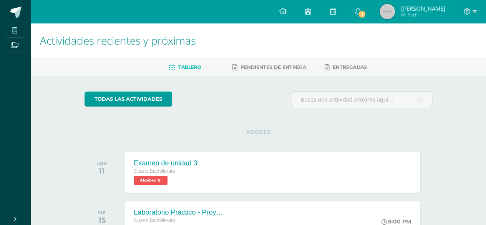
click at [7, 28] on span at bounding box center [14, 30] width 17 height 10
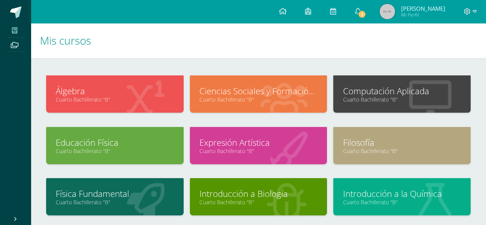
click at [15, 28] on icon at bounding box center [14, 30] width 5 height 6
click at [17, 30] on icon at bounding box center [14, 30] width 5 height 6
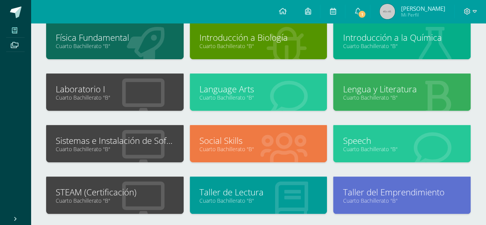
scroll to position [156, 0]
click at [155, 145] on link "Cuarto Bachillerato "B"" at bounding box center [115, 148] width 118 height 7
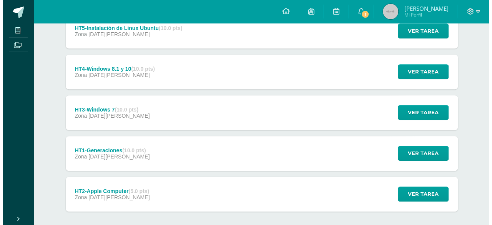
scroll to position [196, 0]
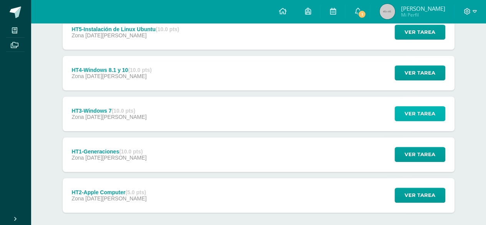
click at [403, 118] on button "Ver tarea" at bounding box center [419, 113] width 51 height 15
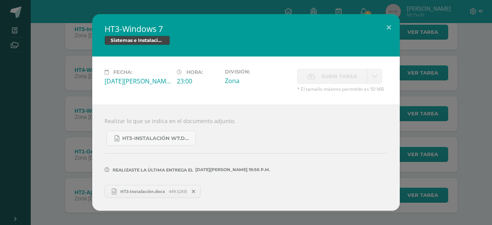
click at [153, 195] on link "HT3-Instalación.docx 449.52KB" at bounding box center [152, 191] width 96 height 13
